Goal: Task Accomplishment & Management: Manage account settings

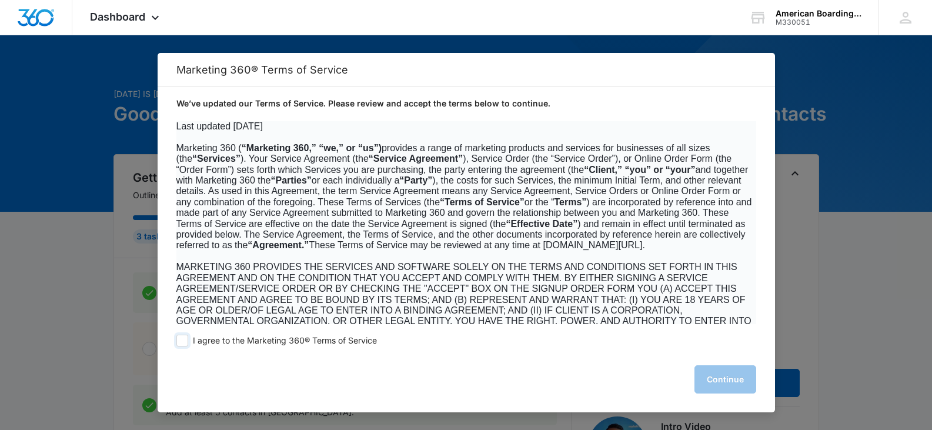
click at [181, 341] on span at bounding box center [182, 341] width 12 height 12
click at [181, 341] on input "I agree to the Marketing 360® Terms of Service" at bounding box center [182, 341] width 12 height 12
checkbox input "true"
click at [727, 390] on button "Continue" at bounding box center [726, 379] width 62 height 28
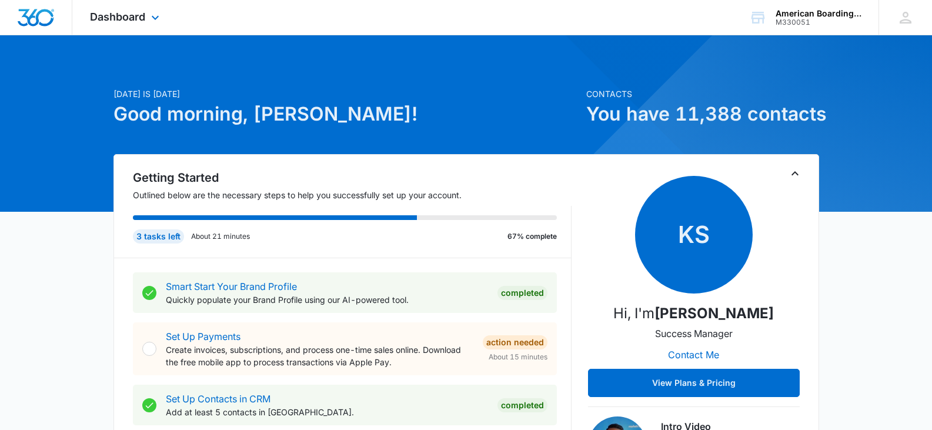
click at [151, 12] on div "Dashboard Apps Reputation Forms CRM Email Social Payments POS Content Ads Intel…" at bounding box center [126, 17] width 108 height 35
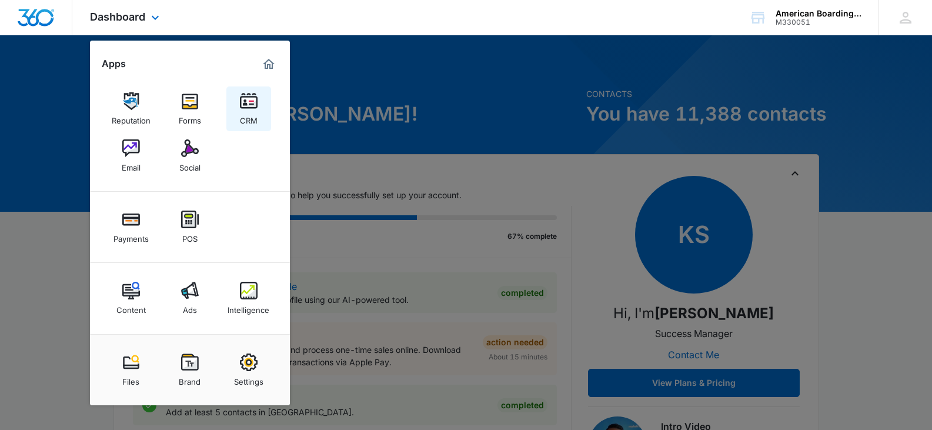
click at [246, 95] on img at bounding box center [249, 101] width 18 height 18
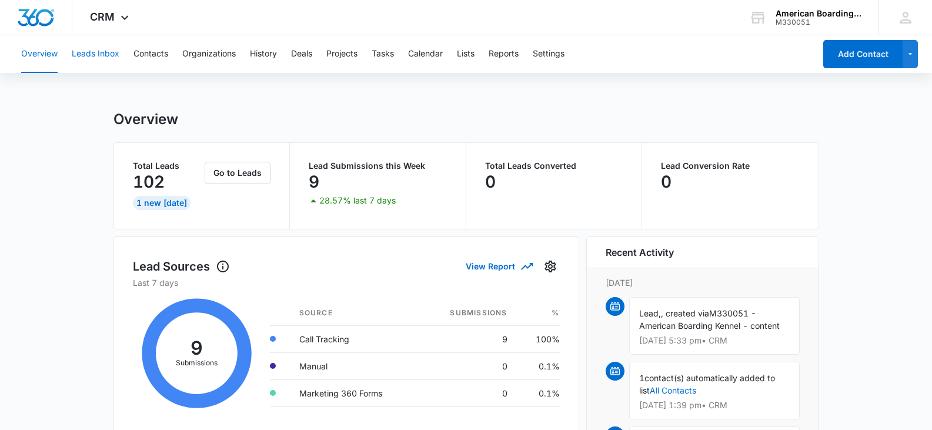
click at [100, 51] on button "Leads Inbox" at bounding box center [96, 54] width 48 height 38
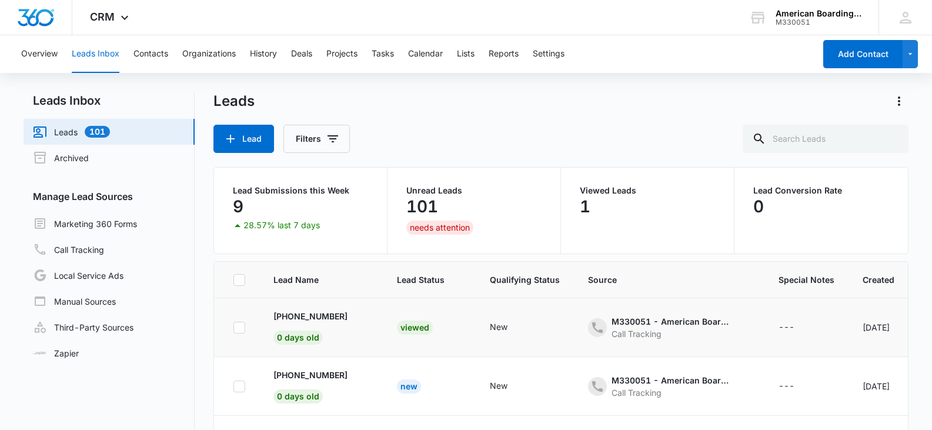
click at [410, 328] on div "Viewed" at bounding box center [415, 328] width 36 height 14
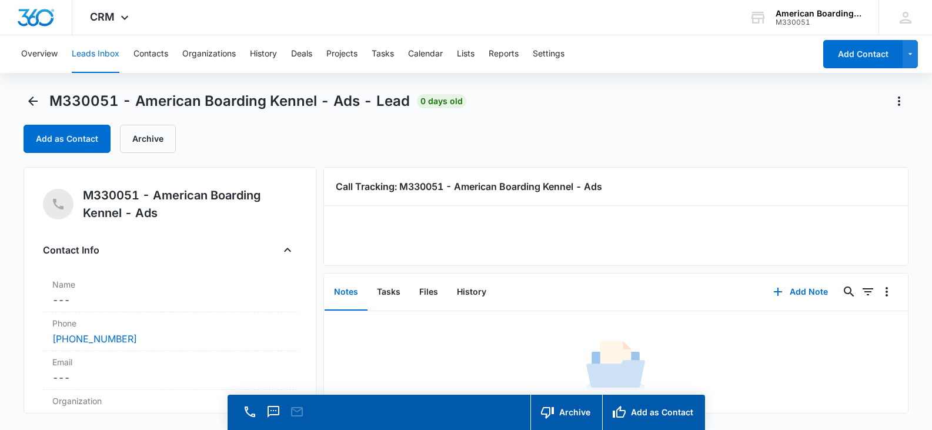
scroll to position [24, 0]
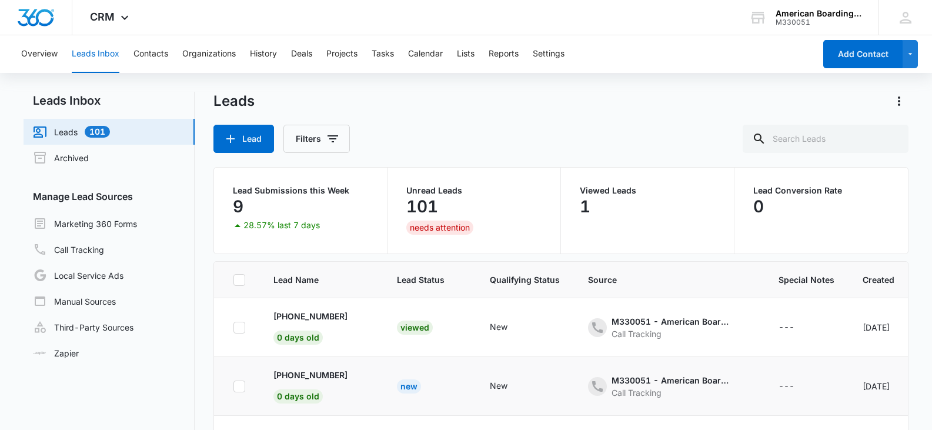
click at [403, 388] on div "New" at bounding box center [409, 386] width 24 height 14
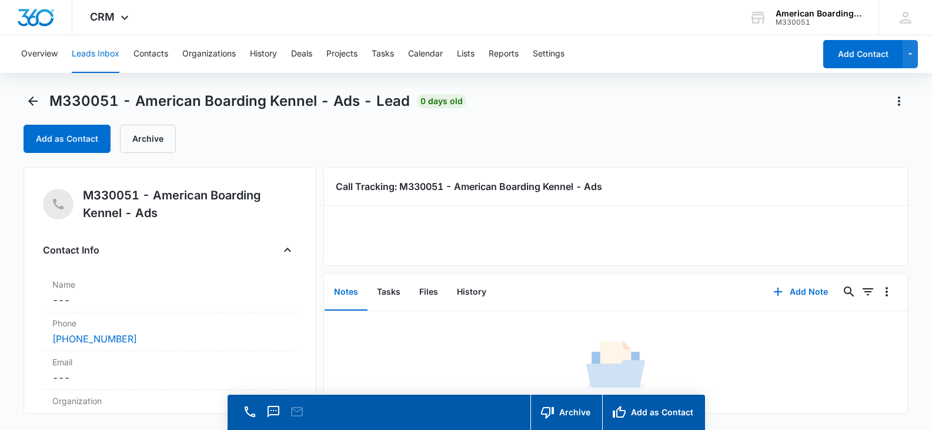
scroll to position [38, 0]
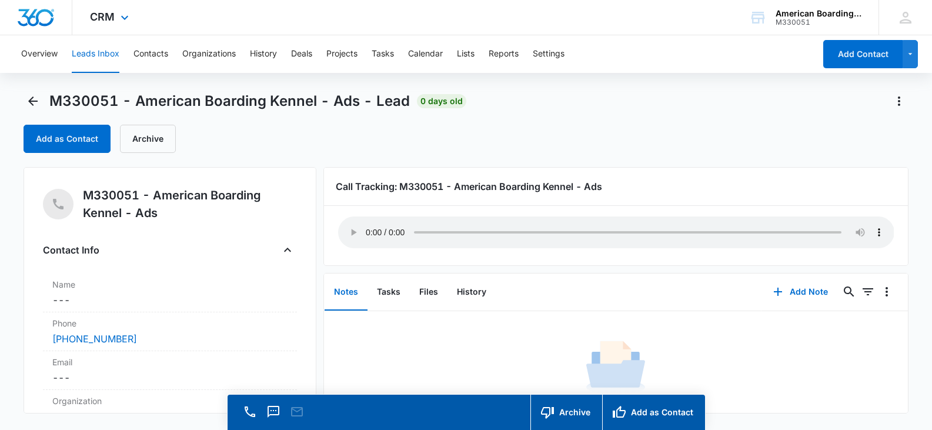
click at [49, 22] on img "Dashboard" at bounding box center [36, 18] width 38 height 18
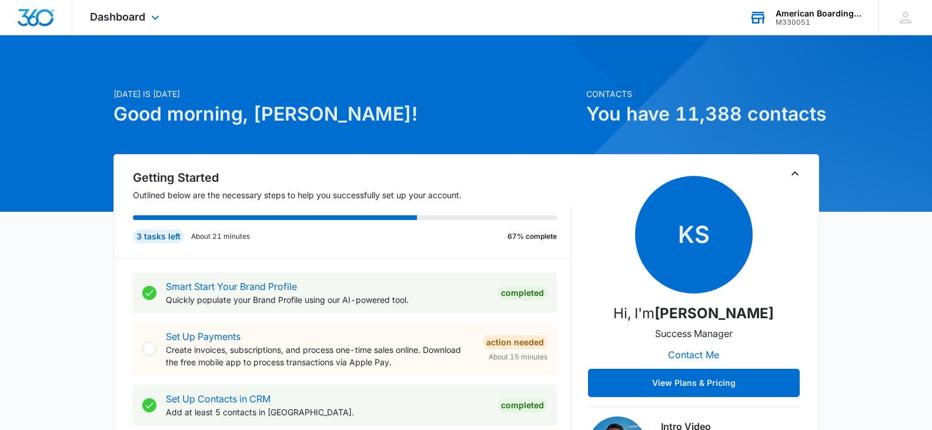
click at [807, 14] on div "American Boarding Kennel" at bounding box center [819, 13] width 86 height 9
